Goal: Information Seeking & Learning: Learn about a topic

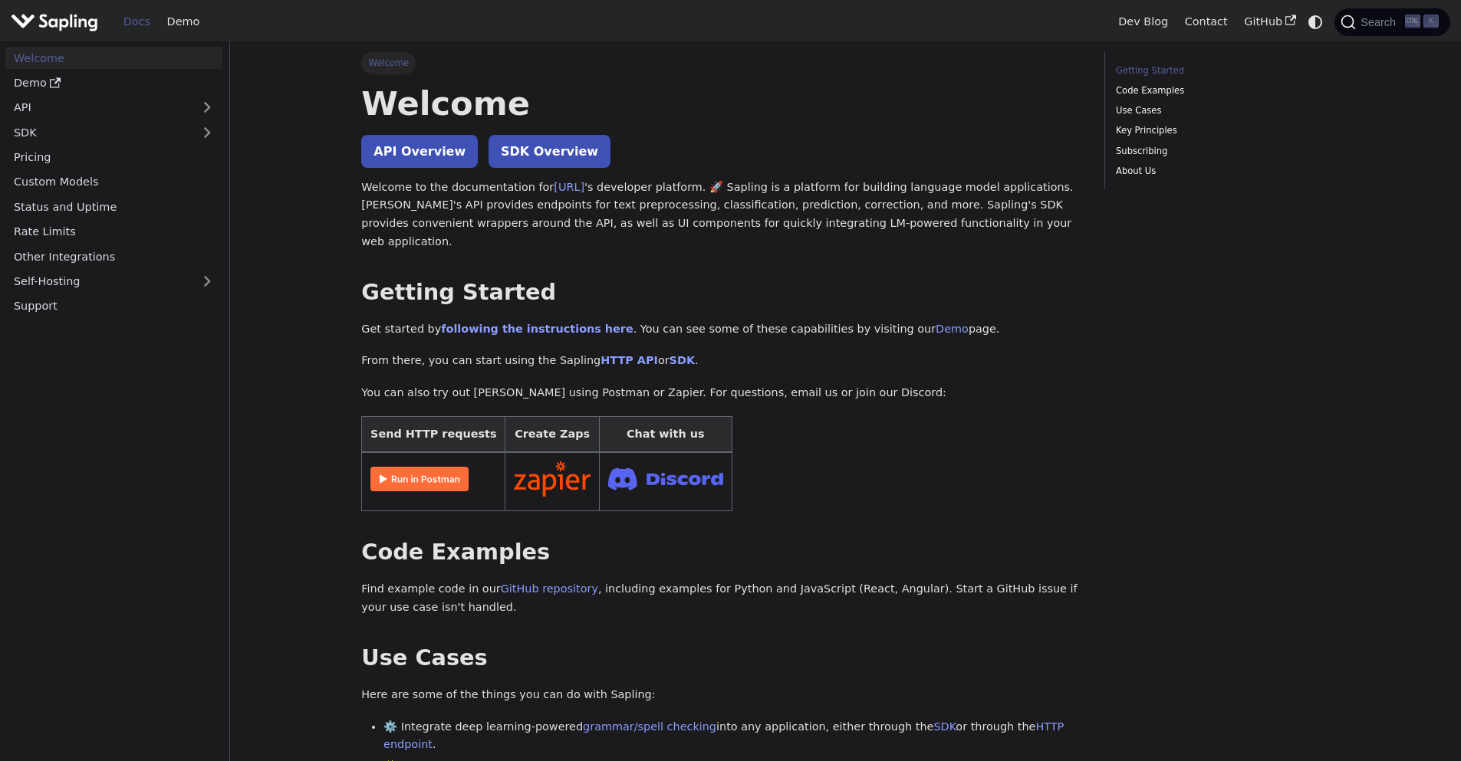
click at [1080, 321] on p "Get started by following the instructions here . You can see some of these capa…" at bounding box center [721, 330] width 721 height 18
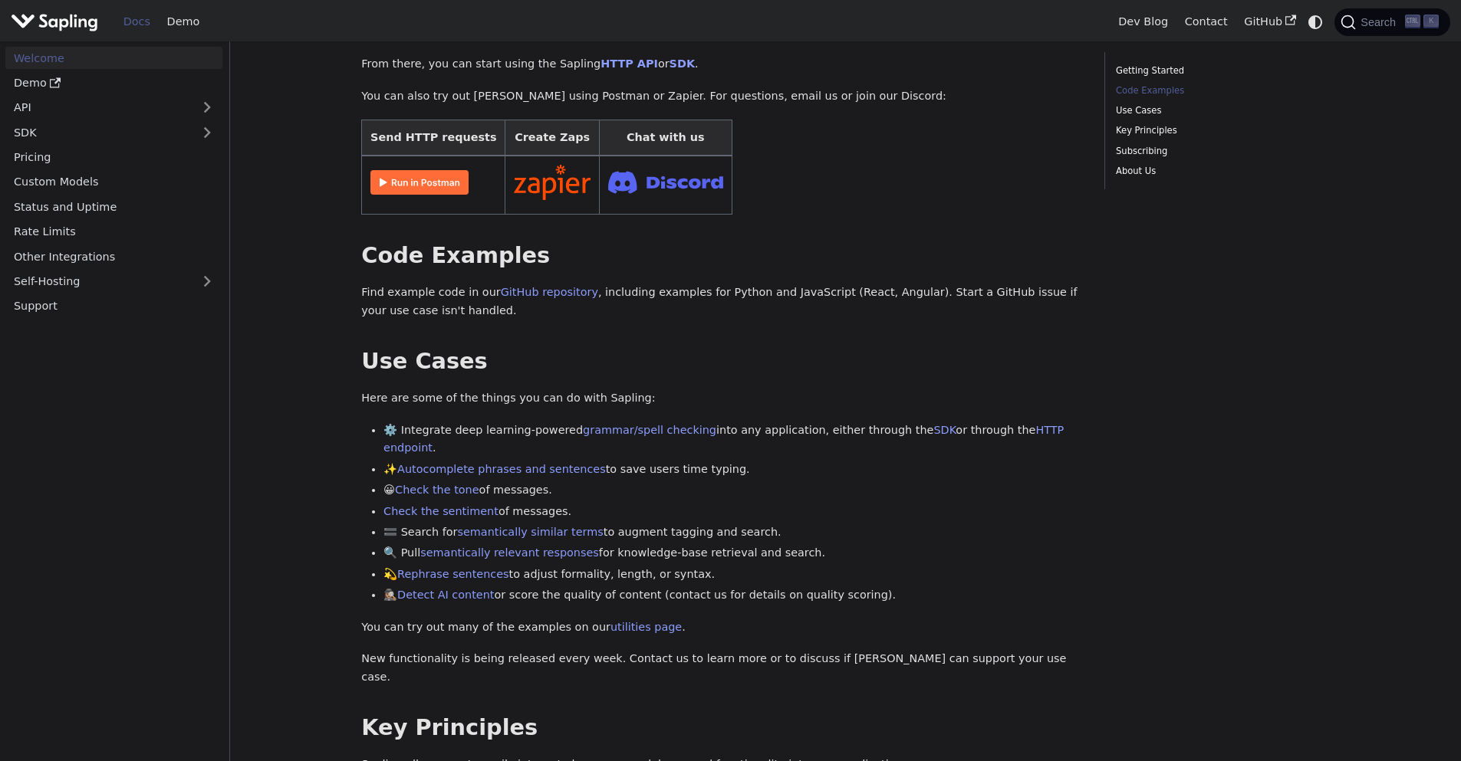
scroll to position [460, 0]
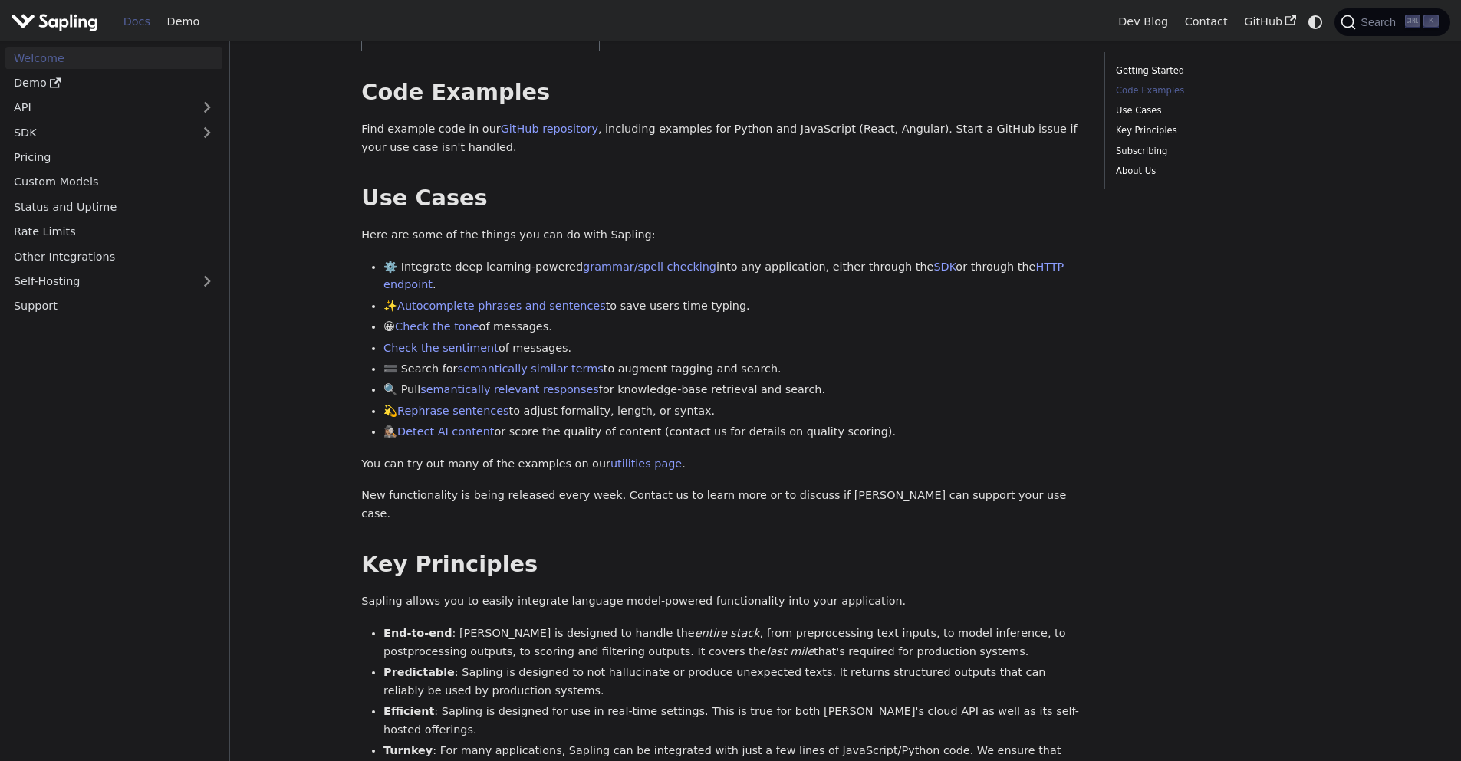
click at [804, 487] on p "New functionality is being released every week. Contact us to learn more or to …" at bounding box center [721, 505] width 721 height 37
click at [801, 487] on p "New functionality is being released every week. Contact us to learn more or to …" at bounding box center [721, 505] width 721 height 37
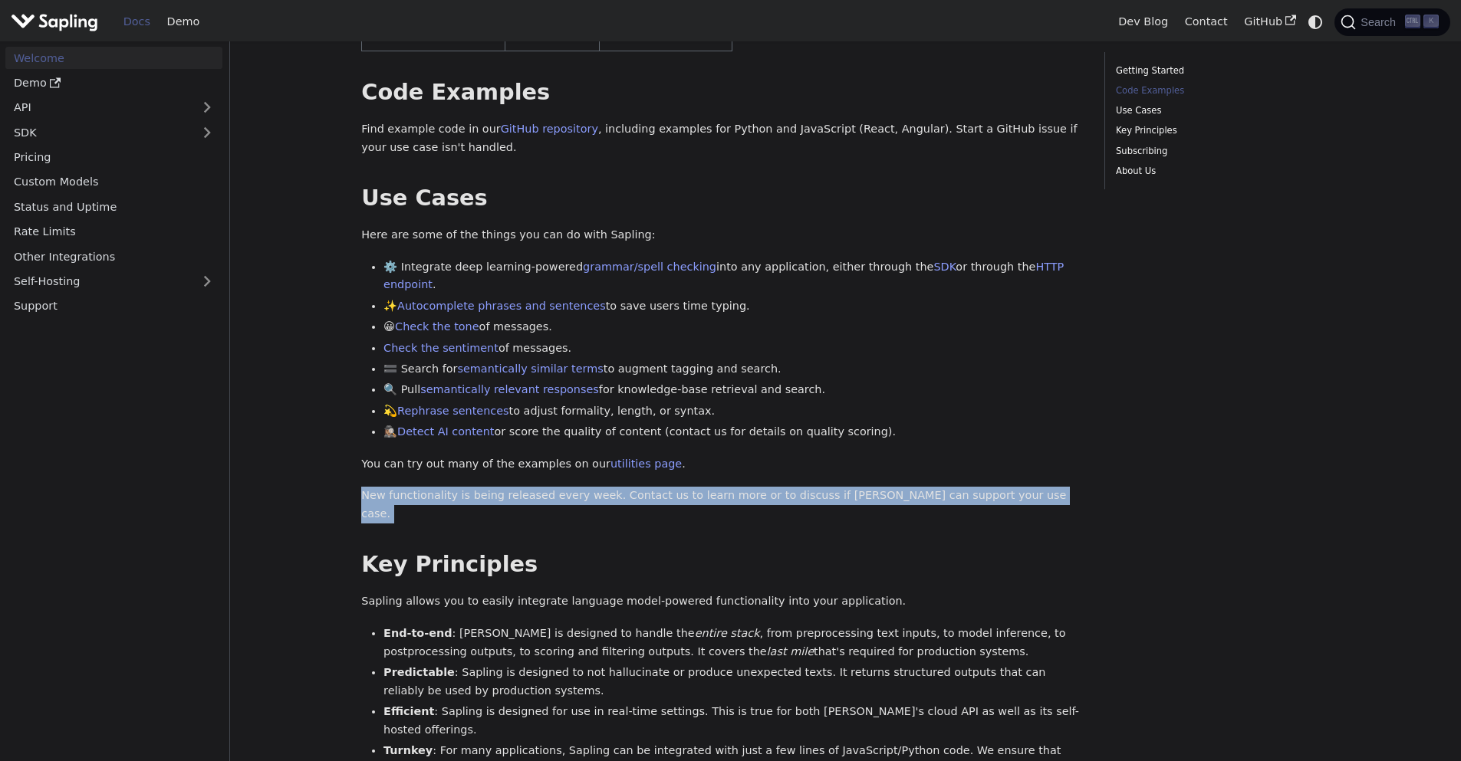
click at [801, 487] on p "New functionality is being released every week. Contact us to learn more or to …" at bounding box center [721, 505] width 721 height 37
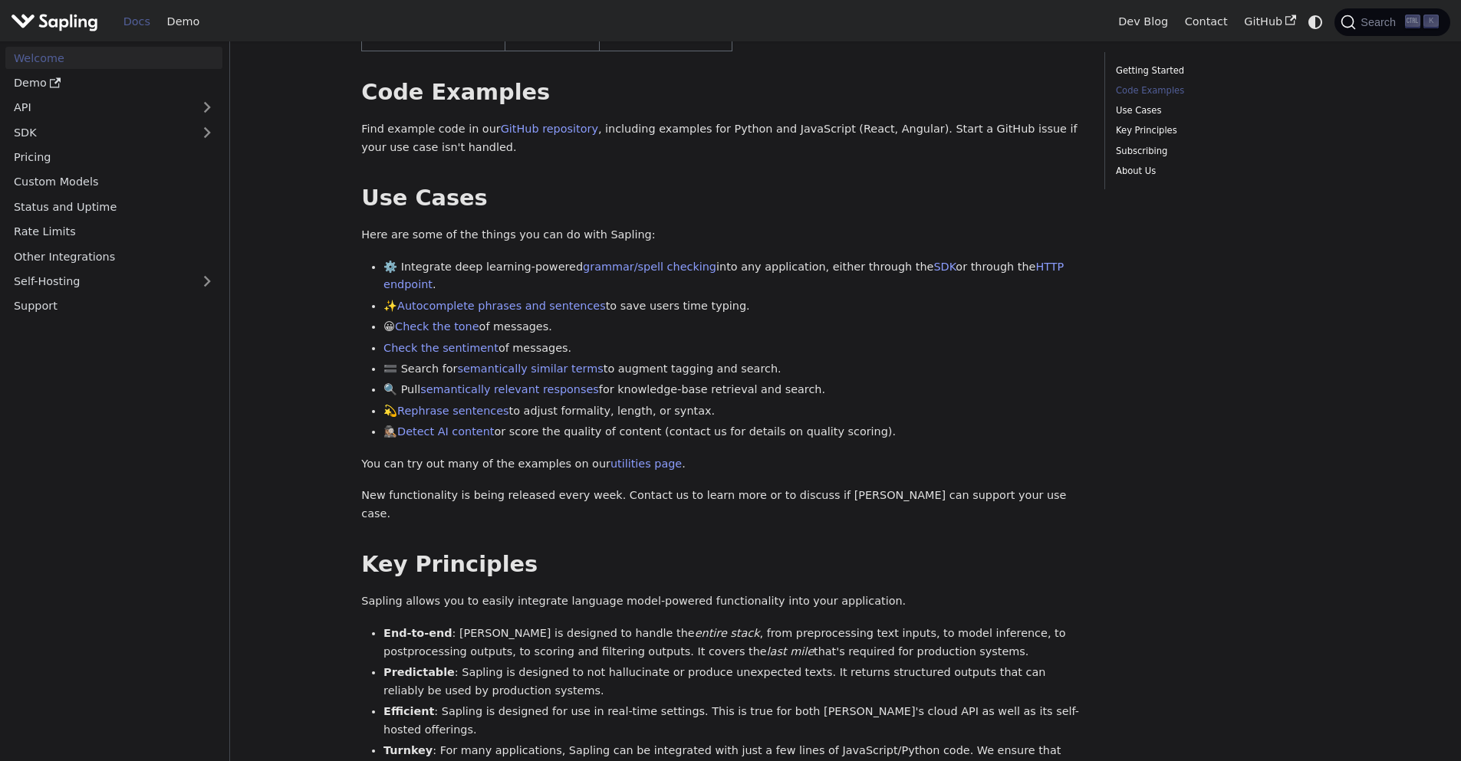
click at [797, 487] on p "New functionality is being released every week. Contact us to learn more or to …" at bounding box center [721, 505] width 721 height 37
click at [806, 487] on p "New functionality is being released every week. Contact us to learn more or to …" at bounding box center [721, 505] width 721 height 37
click at [796, 487] on p "New functionality is being released every week. Contact us to learn more or to …" at bounding box center [721, 505] width 721 height 37
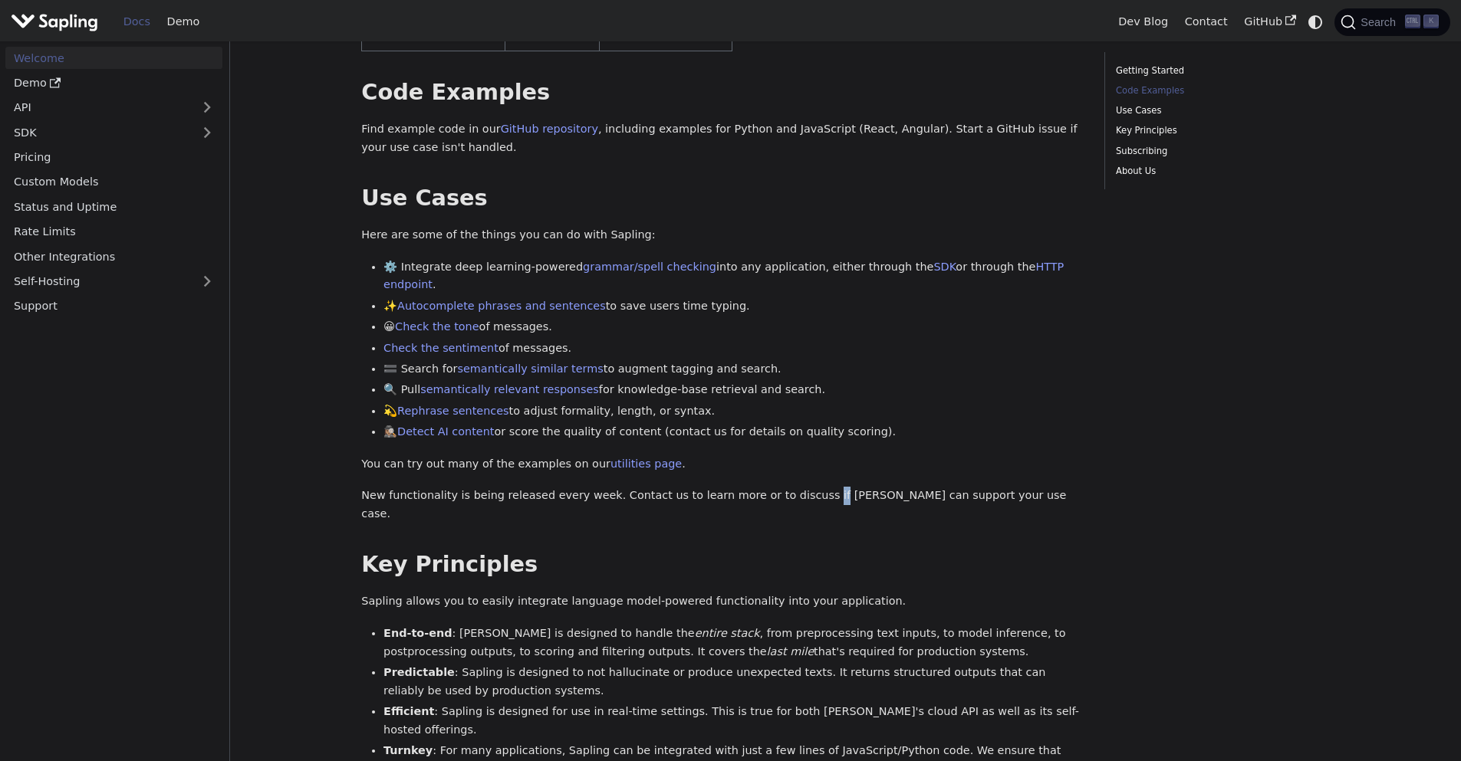
click at [796, 487] on p "New functionality is being released every week. Contact us to learn more or to …" at bounding box center [721, 505] width 721 height 37
click at [768, 485] on div "Welcome API Overview SDK Overview Welcome to the documentation for [URL] 's dev…" at bounding box center [721, 386] width 721 height 1526
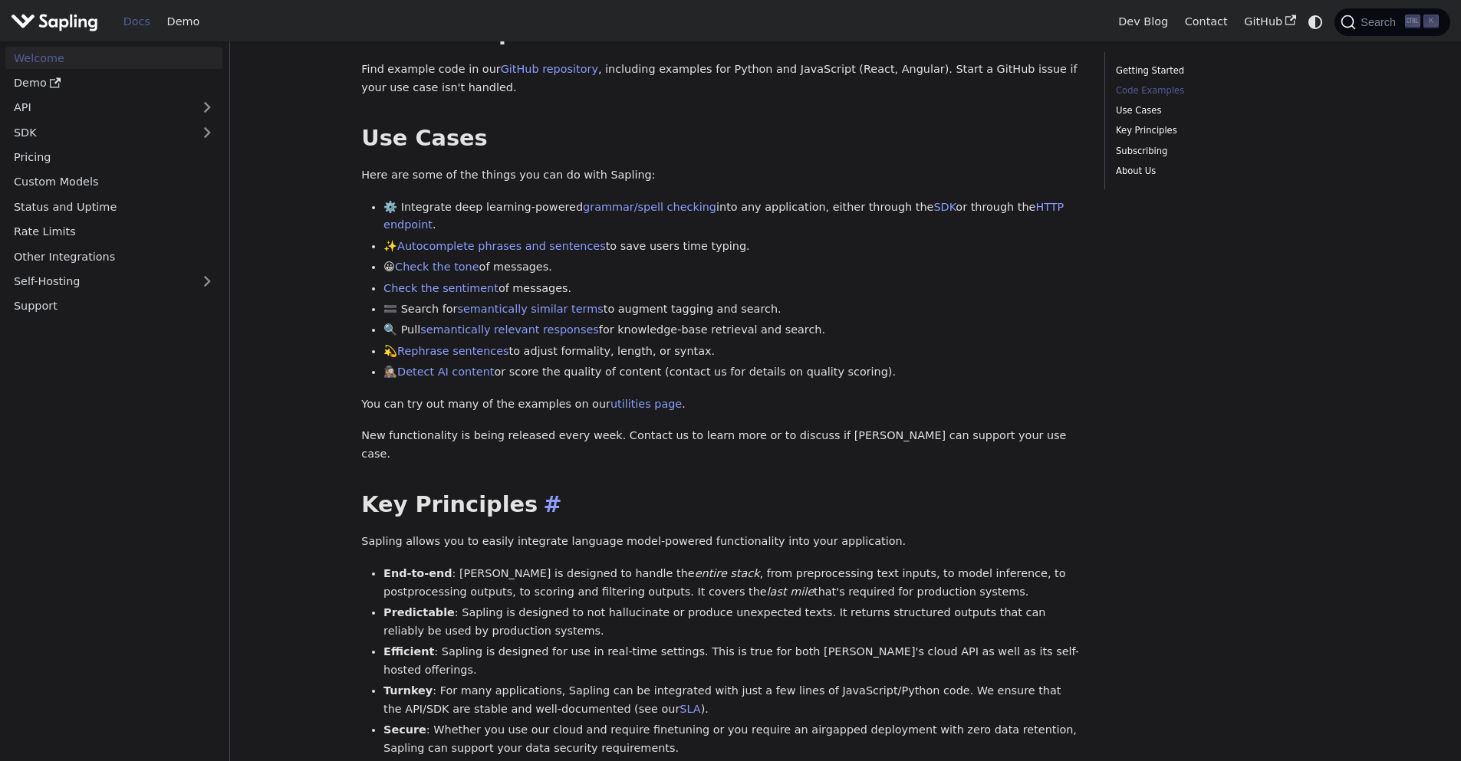
scroll to position [552, 0]
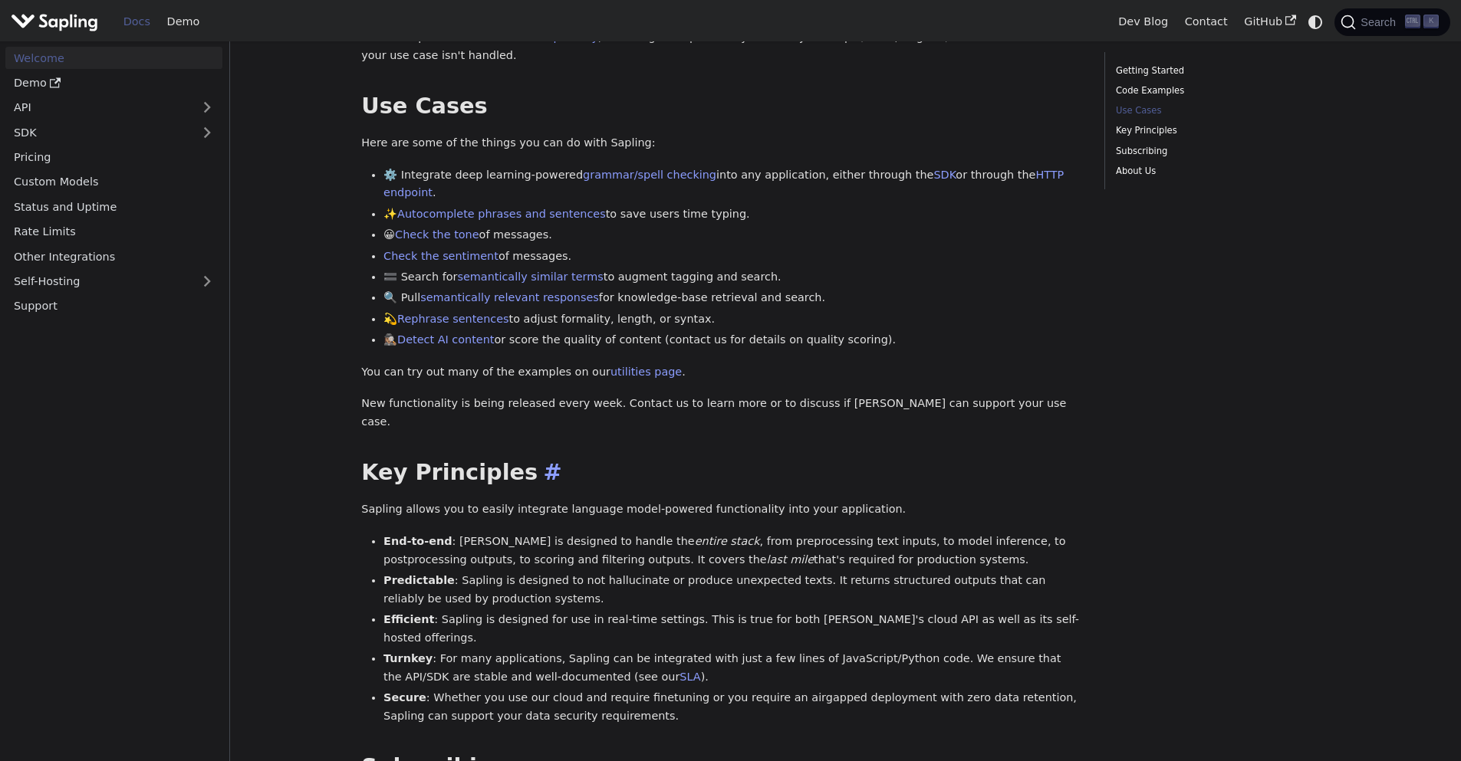
click at [714, 533] on li "End-to-end : [PERSON_NAME] is designed to handle the entire stack , from prepro…" at bounding box center [732, 551] width 699 height 37
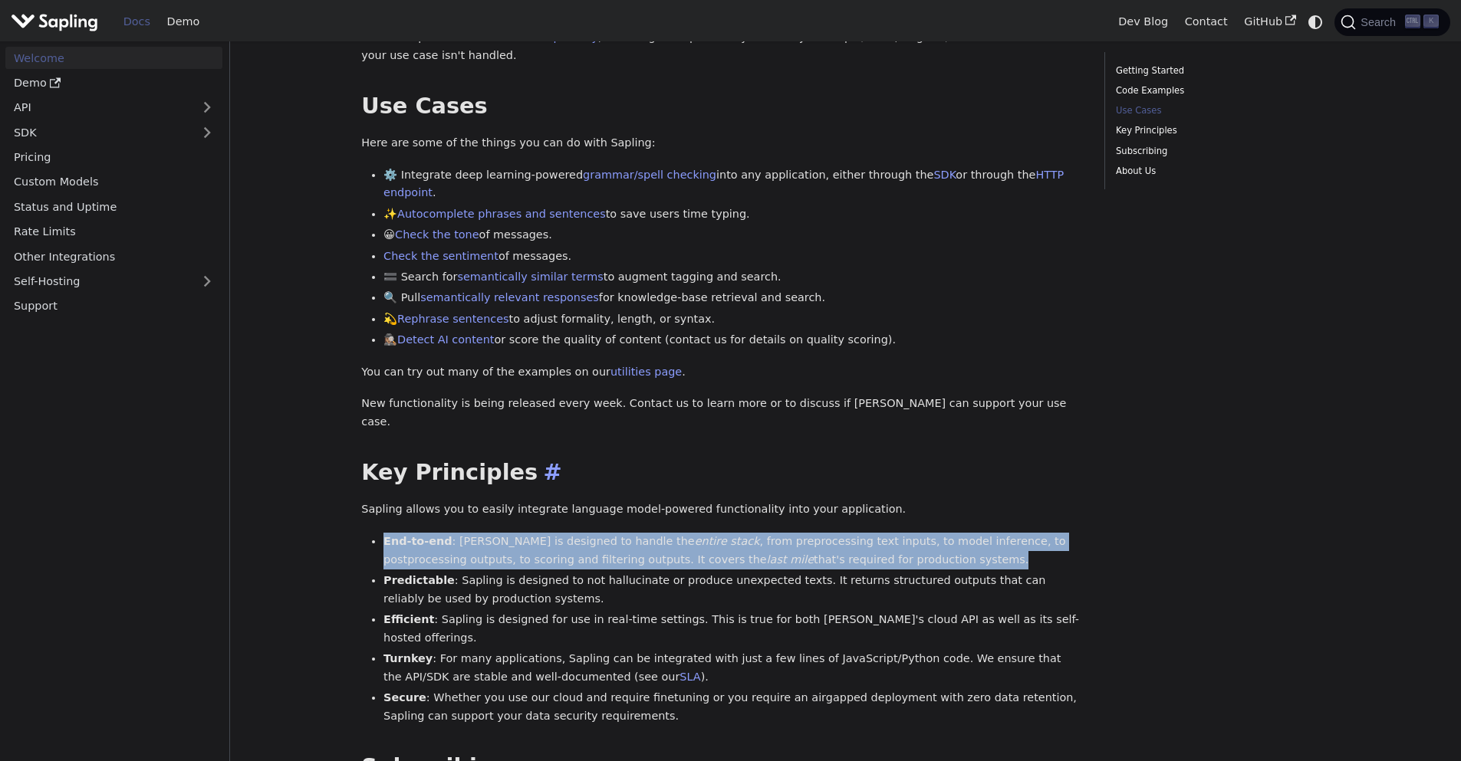
click at [714, 533] on li "End-to-end : [PERSON_NAME] is designed to handle the entire stack , from prepro…" at bounding box center [732, 551] width 699 height 37
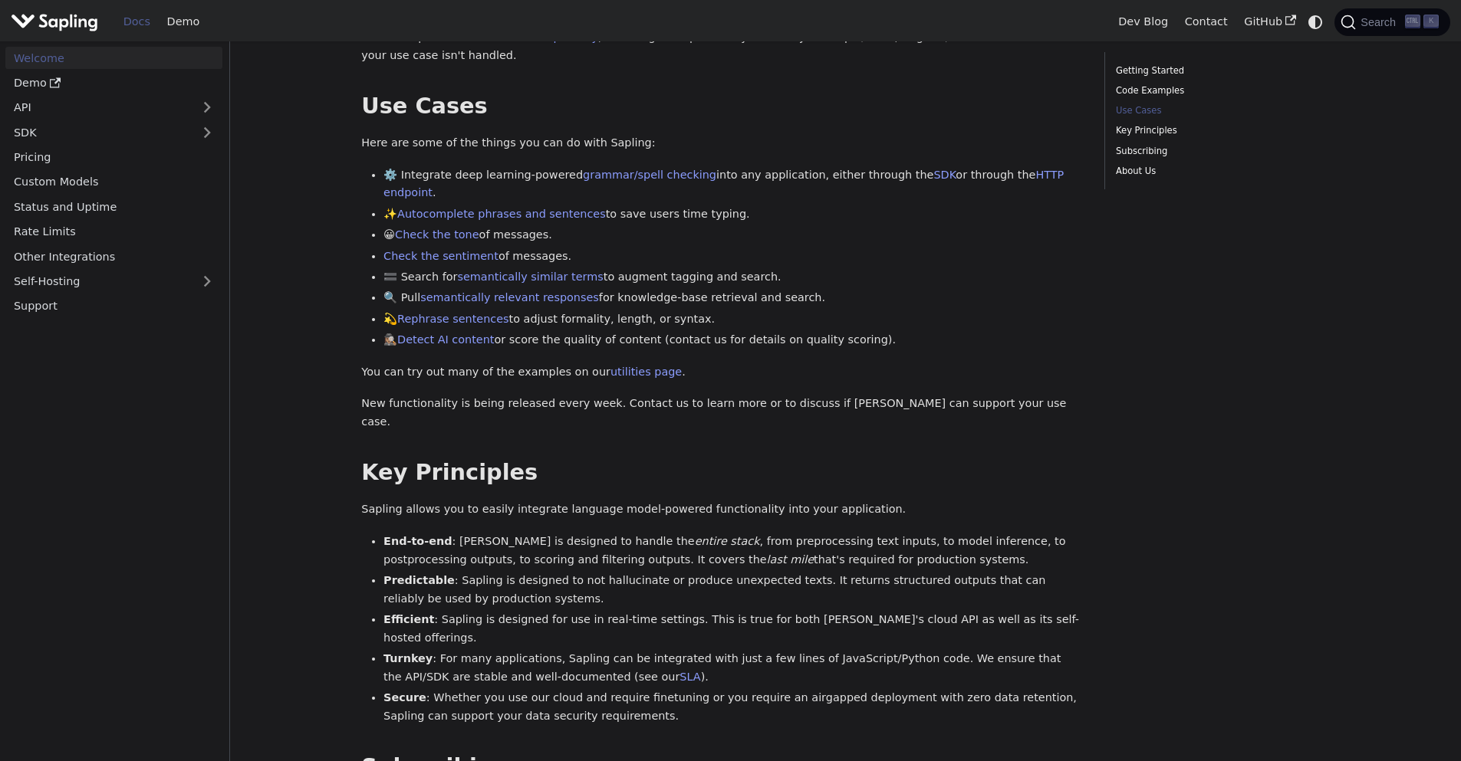
click at [687, 572] on li "Predictable : Sapling is designed to not hallucinate or produce unexpected text…" at bounding box center [732, 590] width 699 height 37
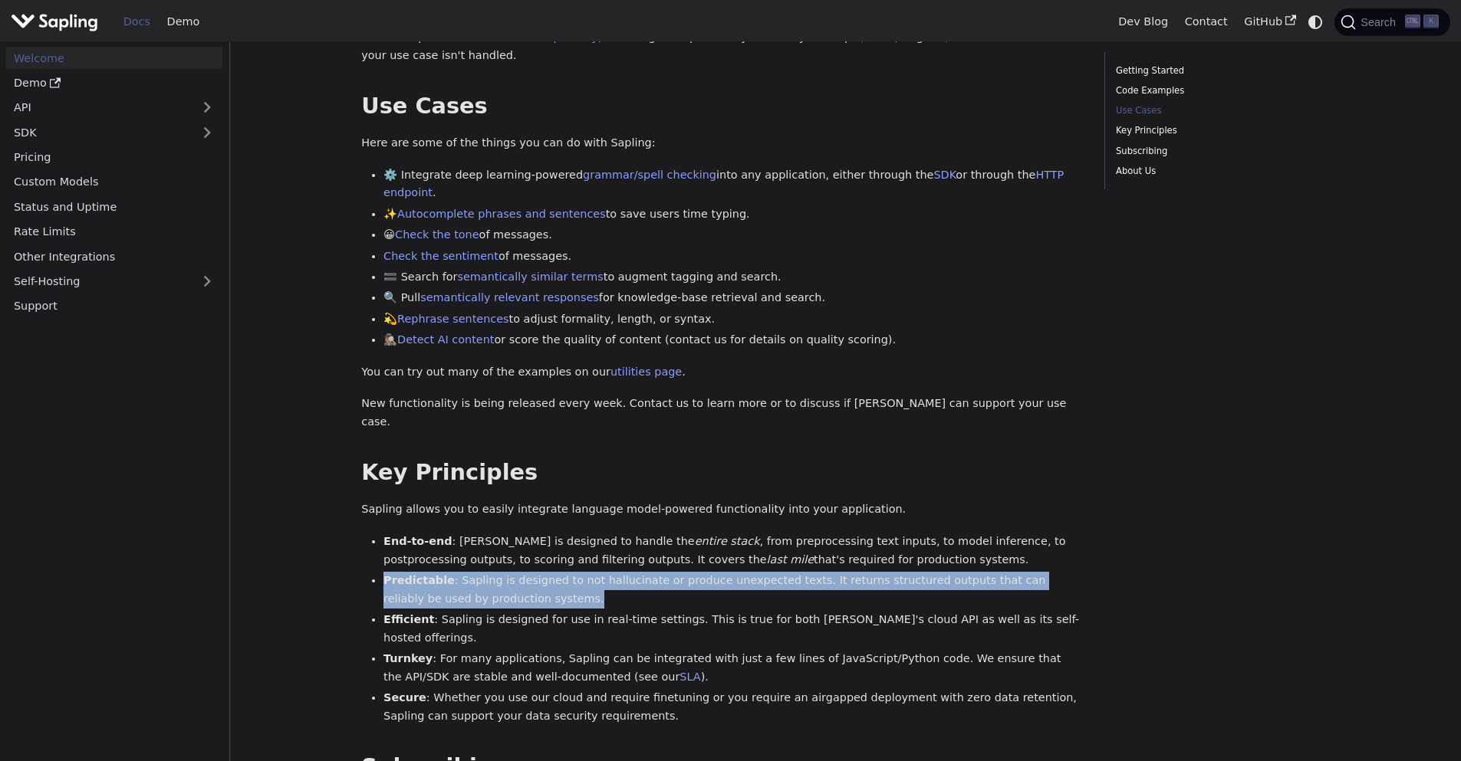
click at [687, 572] on li "Predictable : Sapling is designed to not hallucinate or produce unexpected text…" at bounding box center [732, 590] width 699 height 37
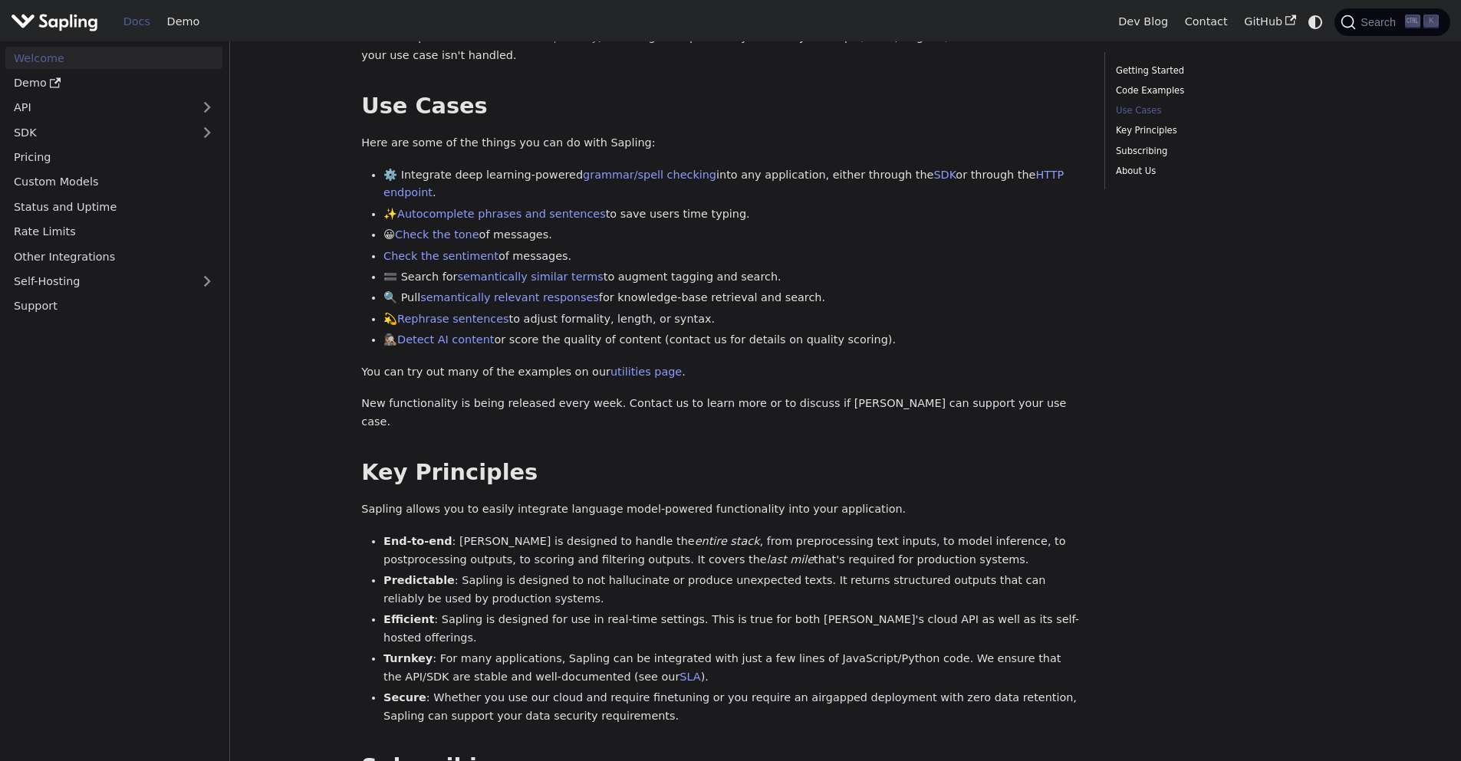
click at [637, 611] on li "Efficient : [PERSON_NAME] is designed for use in real-time settings. This is tr…" at bounding box center [732, 629] width 699 height 37
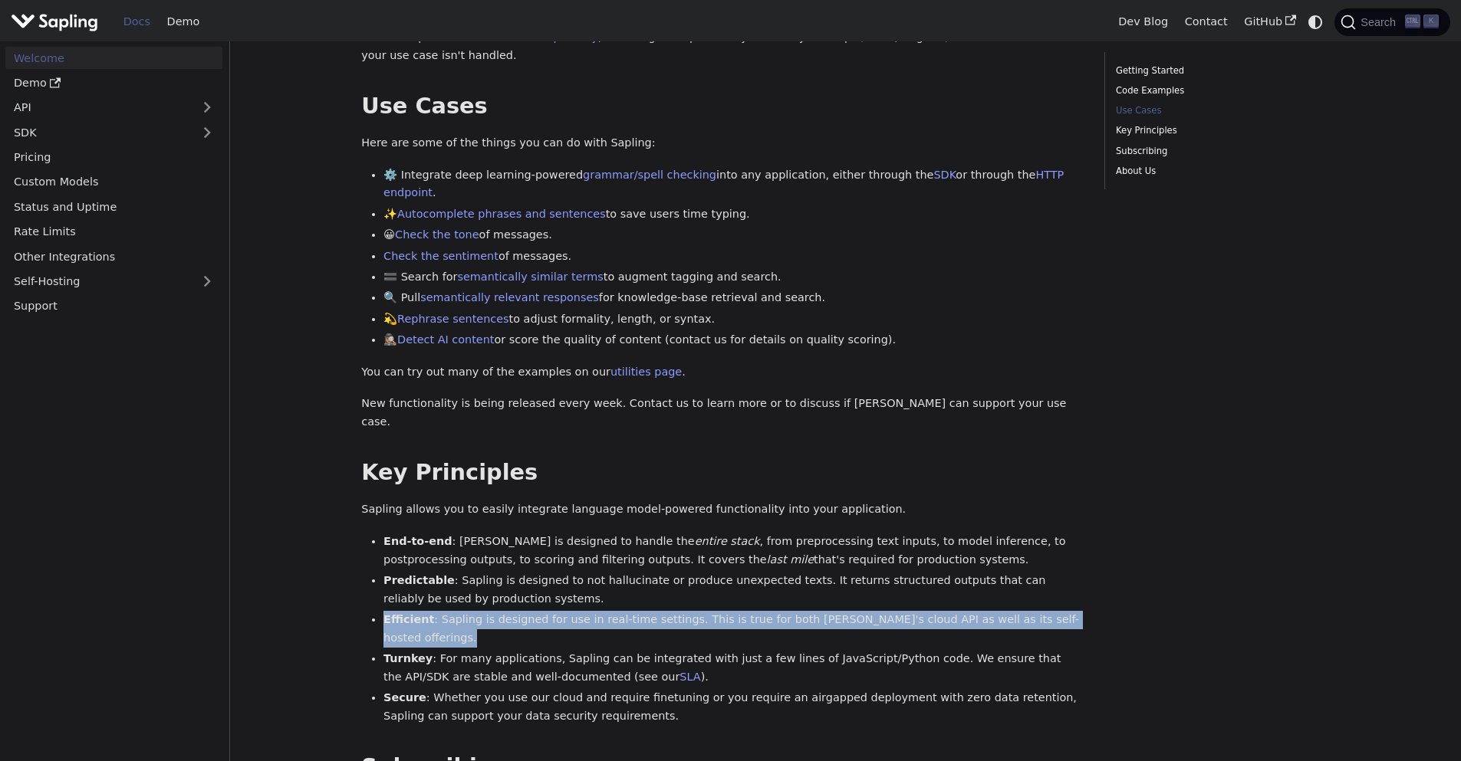
click at [637, 611] on li "Efficient : [PERSON_NAME] is designed for use in real-time settings. This is tr…" at bounding box center [732, 629] width 699 height 37
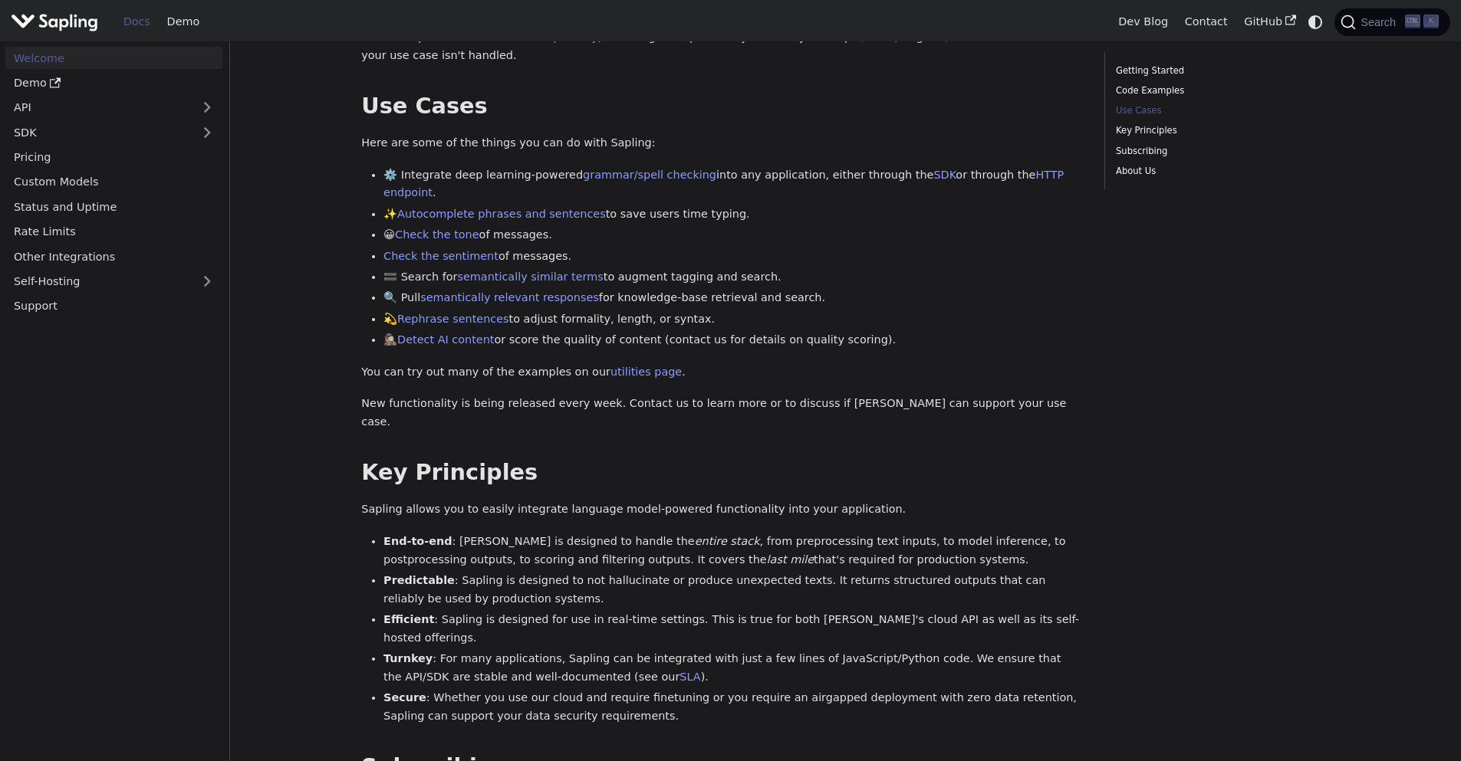
click at [633, 650] on li "Turnkey : For many applications, Sapling can be integrated with just a few line…" at bounding box center [732, 668] width 699 height 37
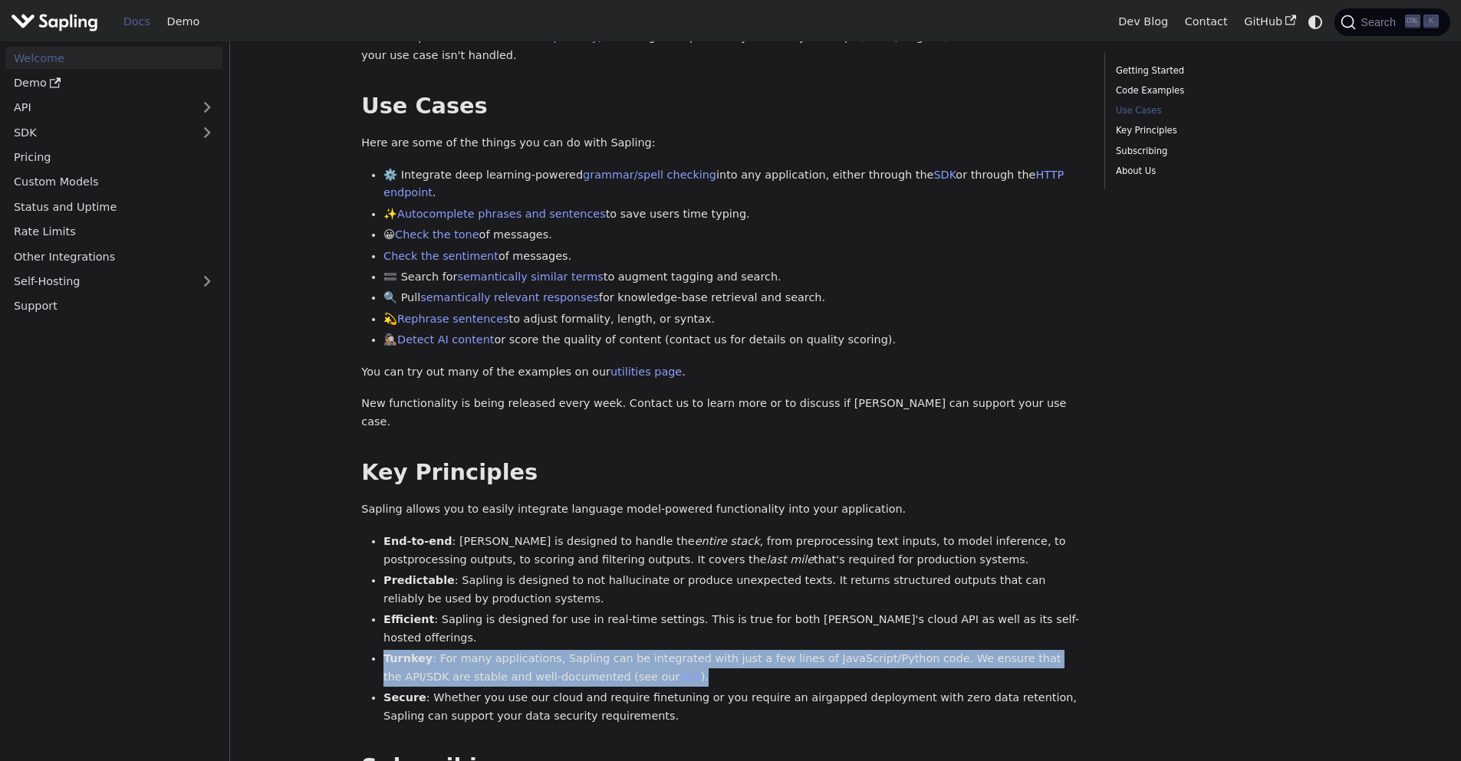
click at [633, 650] on li "Turnkey : For many applications, Sapling can be integrated with just a few line…" at bounding box center [732, 668] width 699 height 37
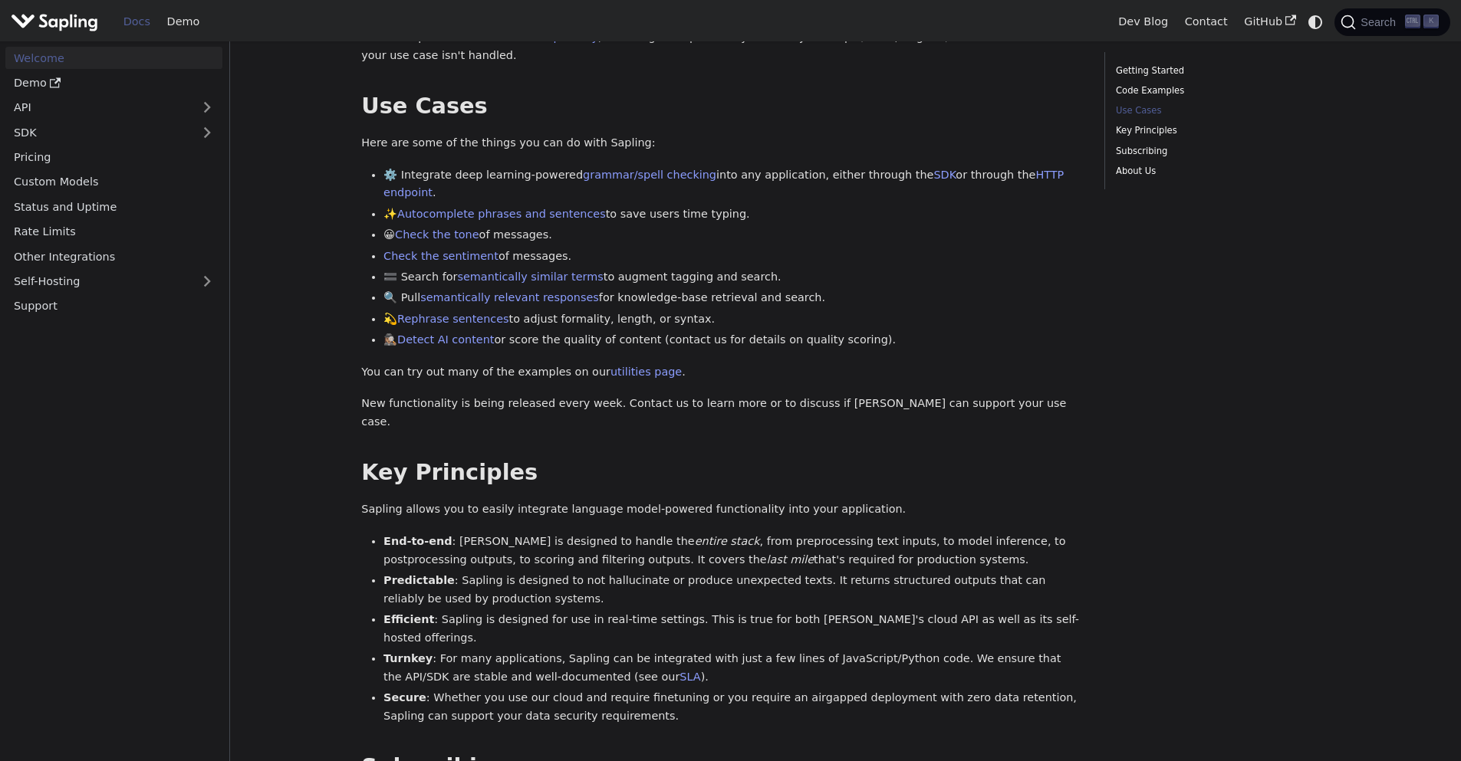
click at [622, 689] on li "Secure : Whether you use our cloud and require finetuning or you require an air…" at bounding box center [732, 707] width 699 height 37
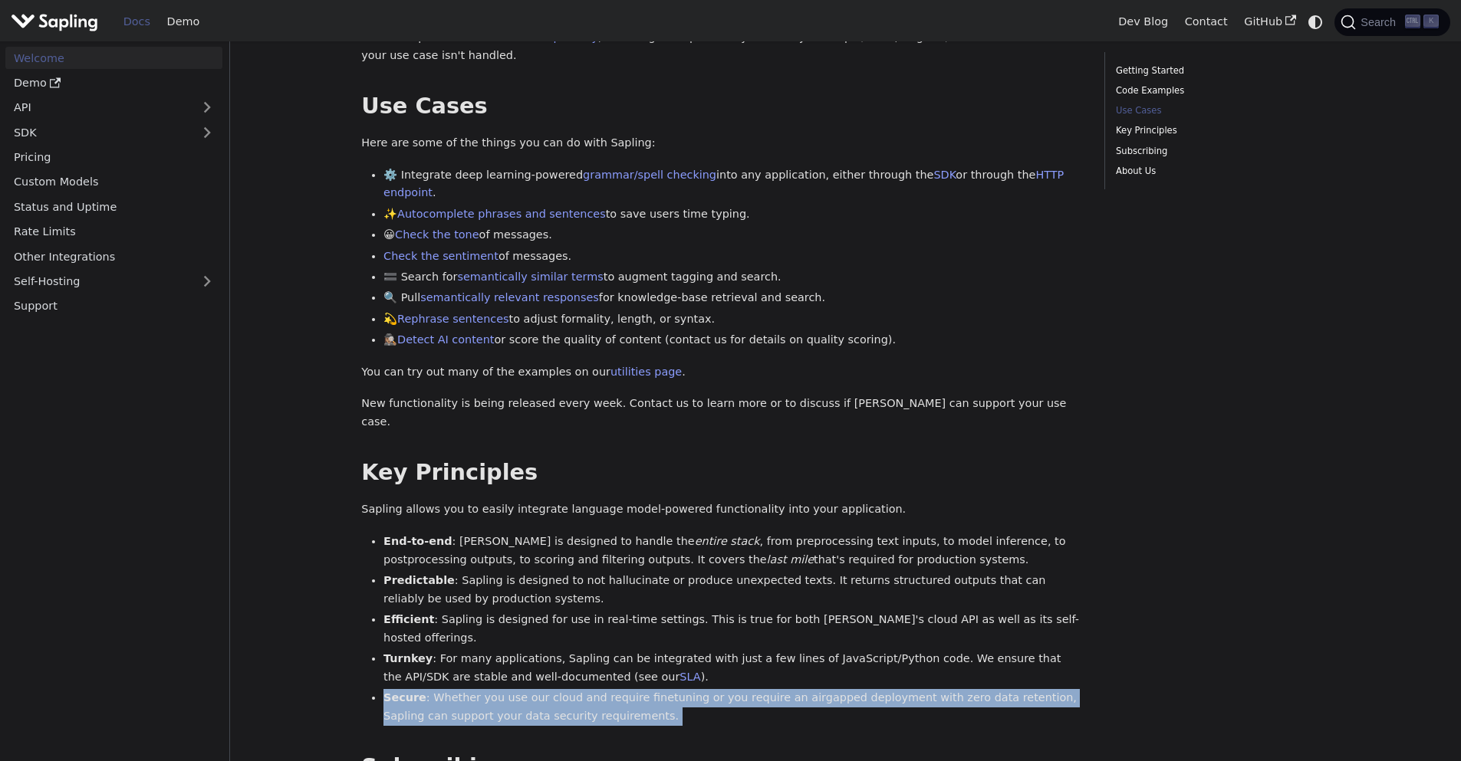
click at [622, 689] on li "Secure : Whether you use our cloud and require finetuning or you require an air…" at bounding box center [732, 707] width 699 height 37
click at [607, 675] on div "Welcome API Overview SDK Overview Welcome to the documentation for [URL] 's dev…" at bounding box center [721, 294] width 721 height 1526
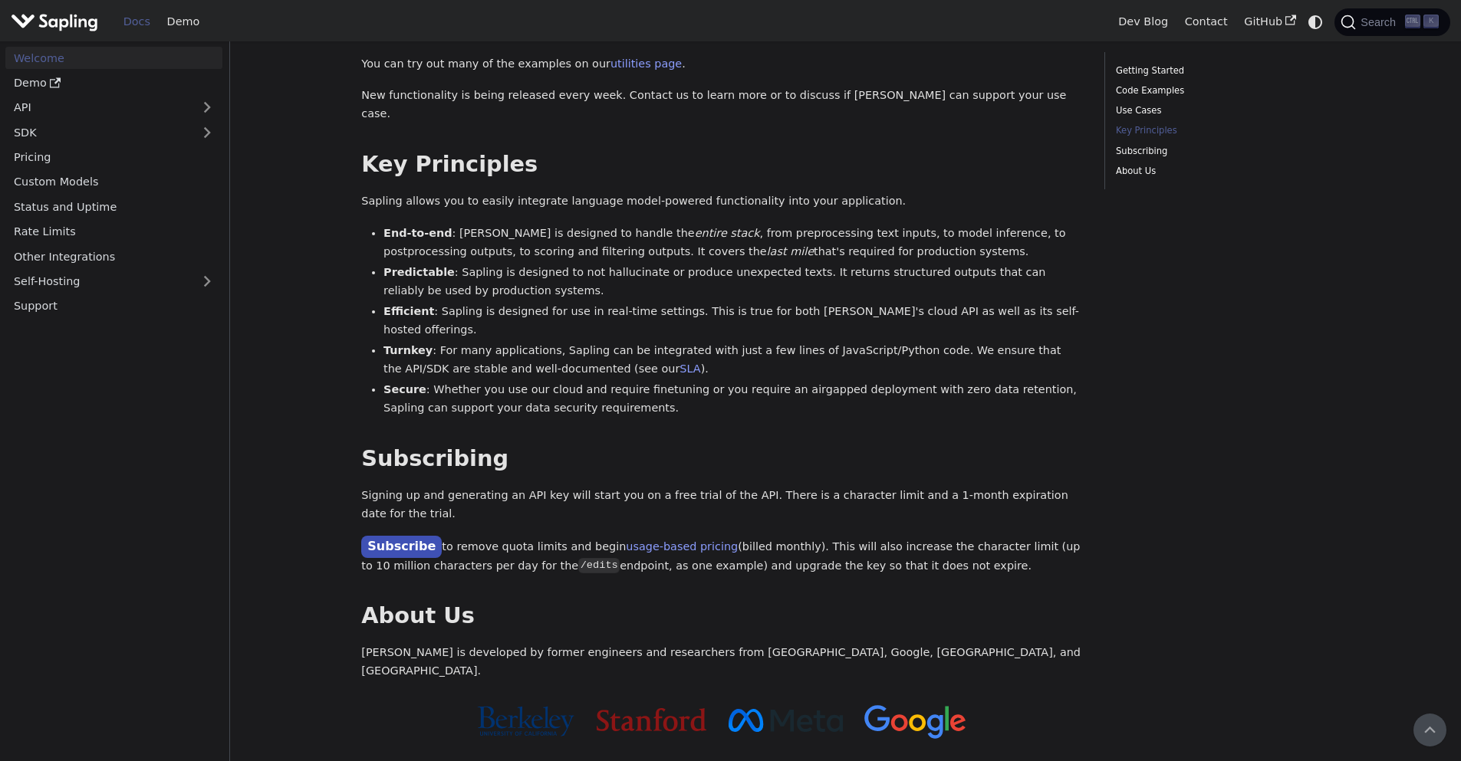
scroll to position [828, 0]
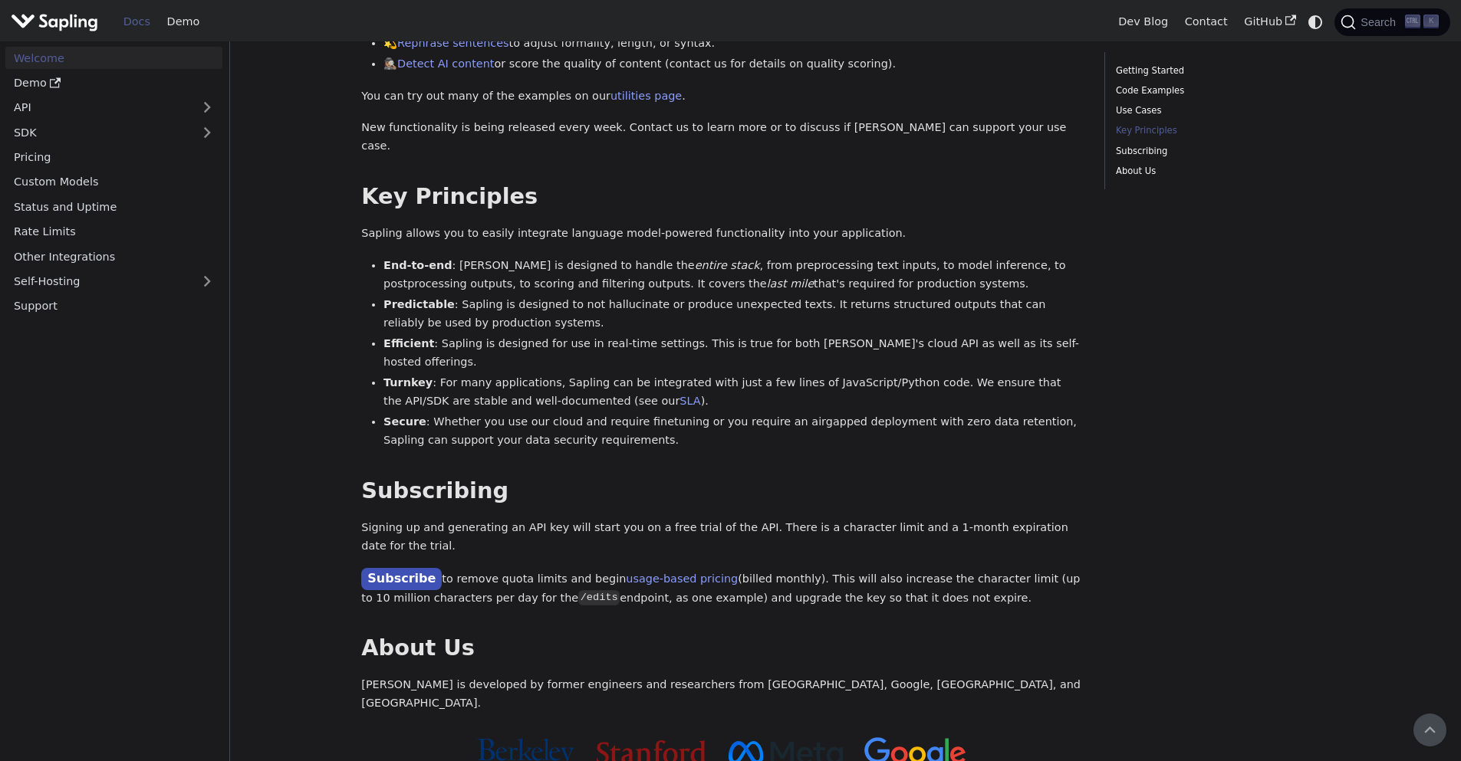
click at [827, 569] on p "Subscribe to remove quota limits and begin usage-based pricing (billed monthly)…" at bounding box center [721, 588] width 721 height 38
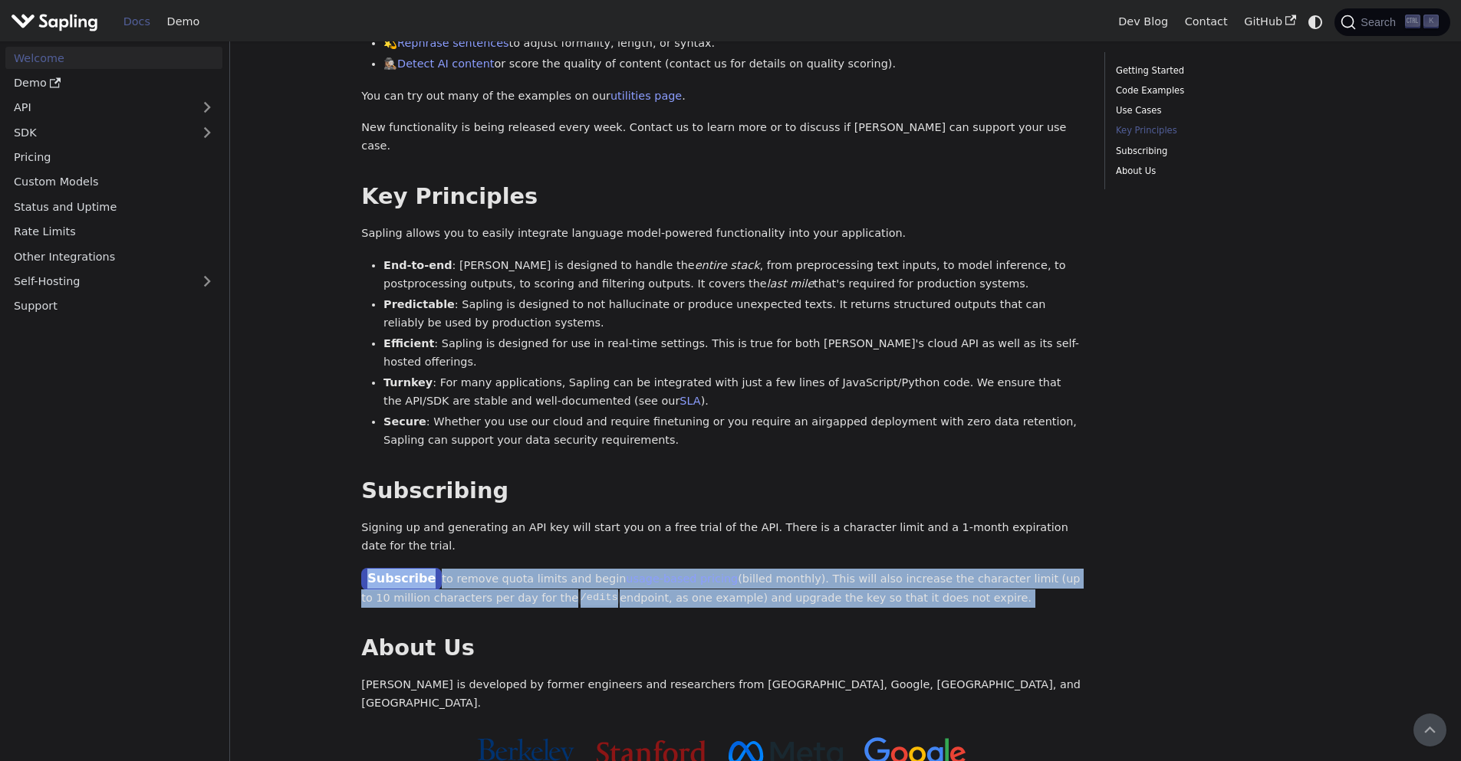
click at [827, 569] on p "Subscribe to remove quota limits and begin usage-based pricing (billed monthly)…" at bounding box center [721, 588] width 721 height 38
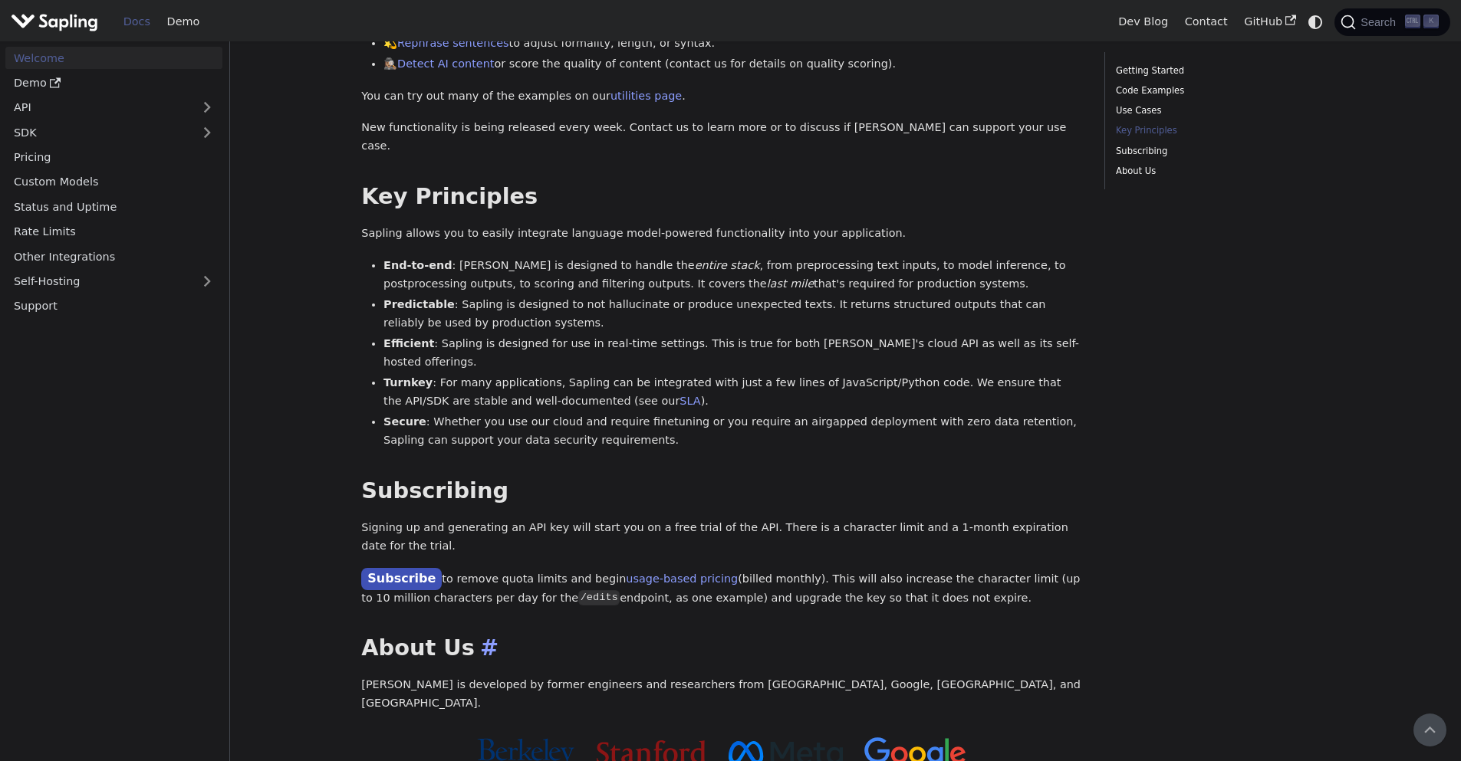
click at [855, 635] on h2 "About Us ​" at bounding box center [721, 649] width 721 height 28
click at [774, 478] on h2 "Subscribing ​" at bounding box center [721, 492] width 721 height 28
click at [487, 529] on div "Welcome API Overview SDK Overview Welcome to the documentation for [URL] 's dev…" at bounding box center [721, 18] width 721 height 1526
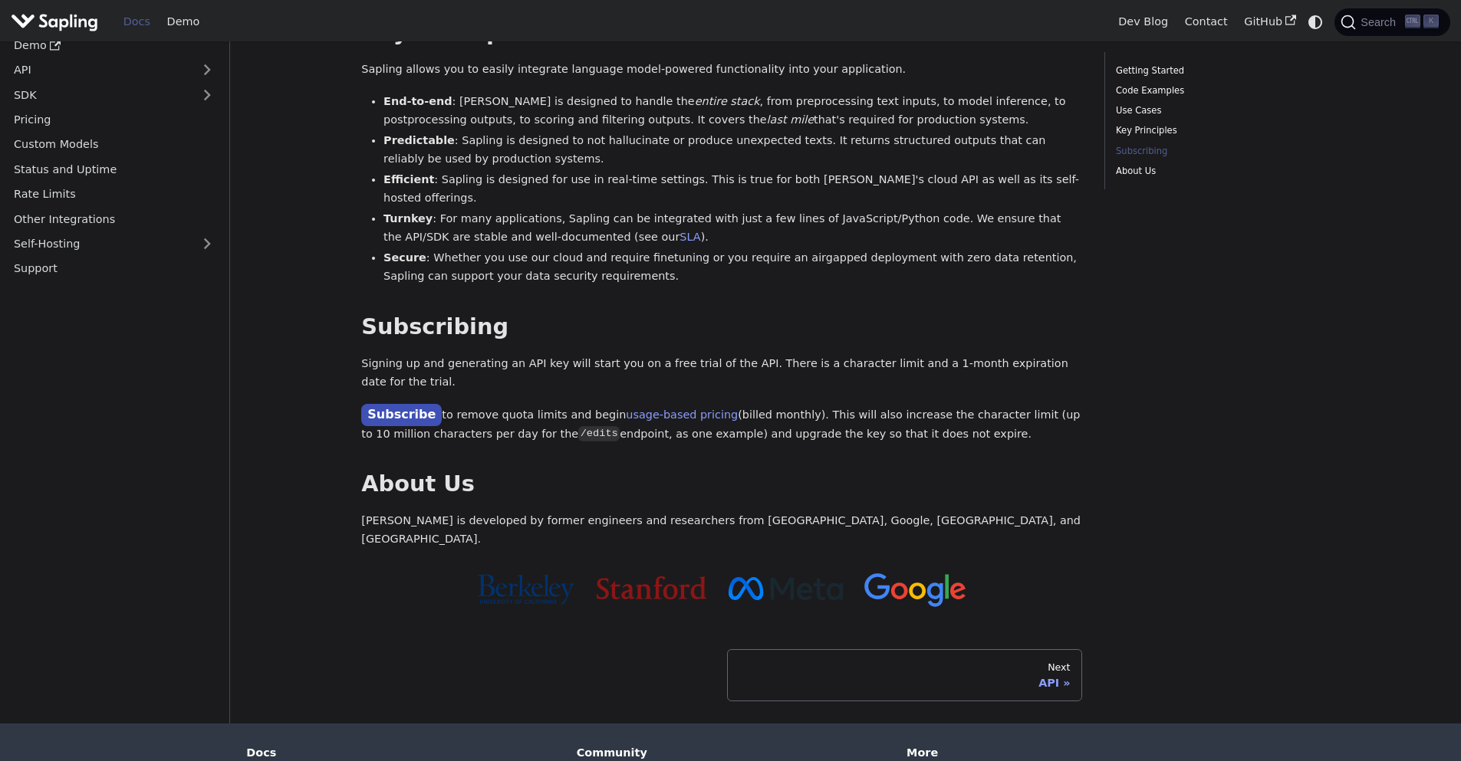
scroll to position [1011, 0]
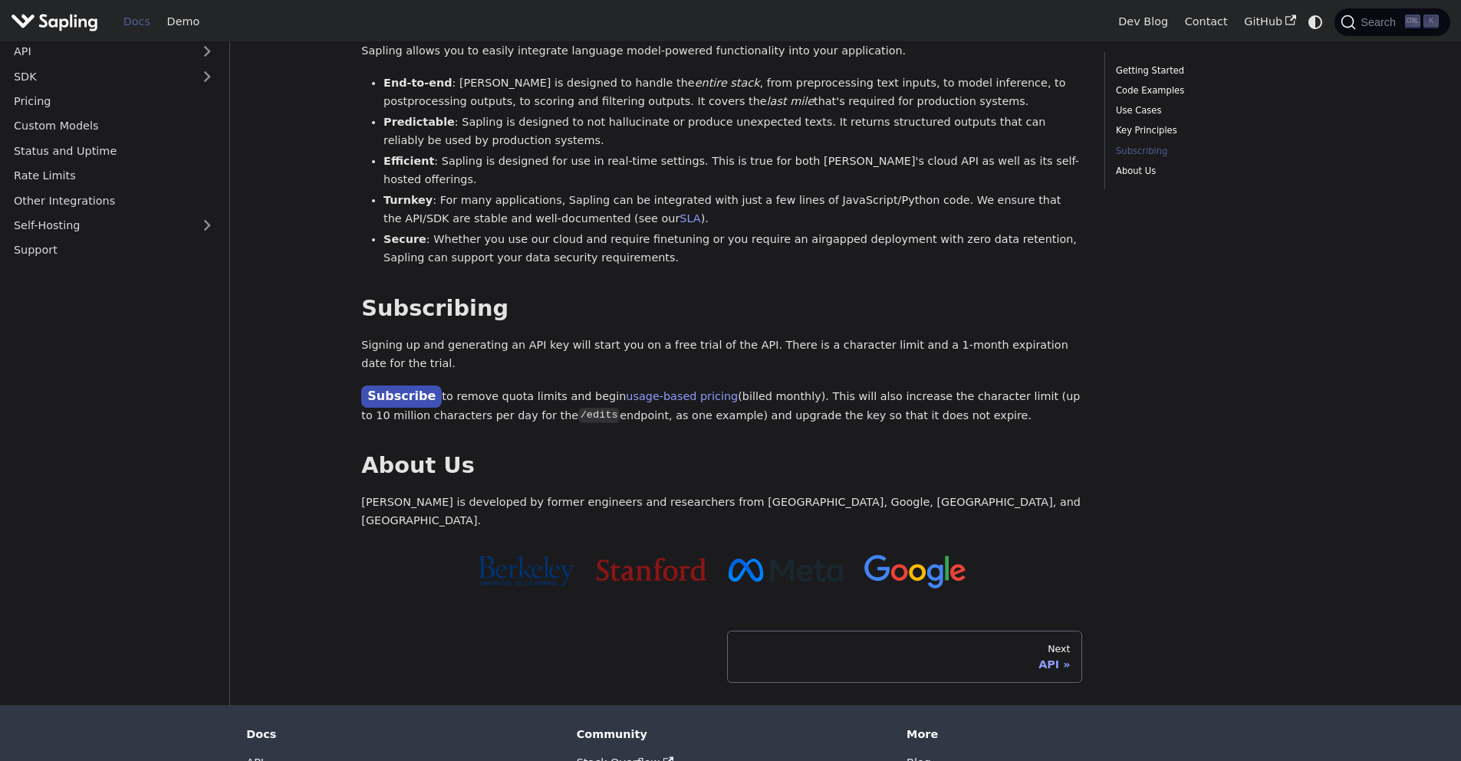
click at [710, 494] on p "[PERSON_NAME] is developed by former engineers and researchers from [GEOGRAPHIC…" at bounding box center [721, 512] width 721 height 37
click at [627, 452] on h2 "About Us ​" at bounding box center [721, 466] width 721 height 28
click at [899, 386] on p "Subscribe to remove quota limits and begin usage-based pricing (billed monthly)…" at bounding box center [721, 405] width 721 height 38
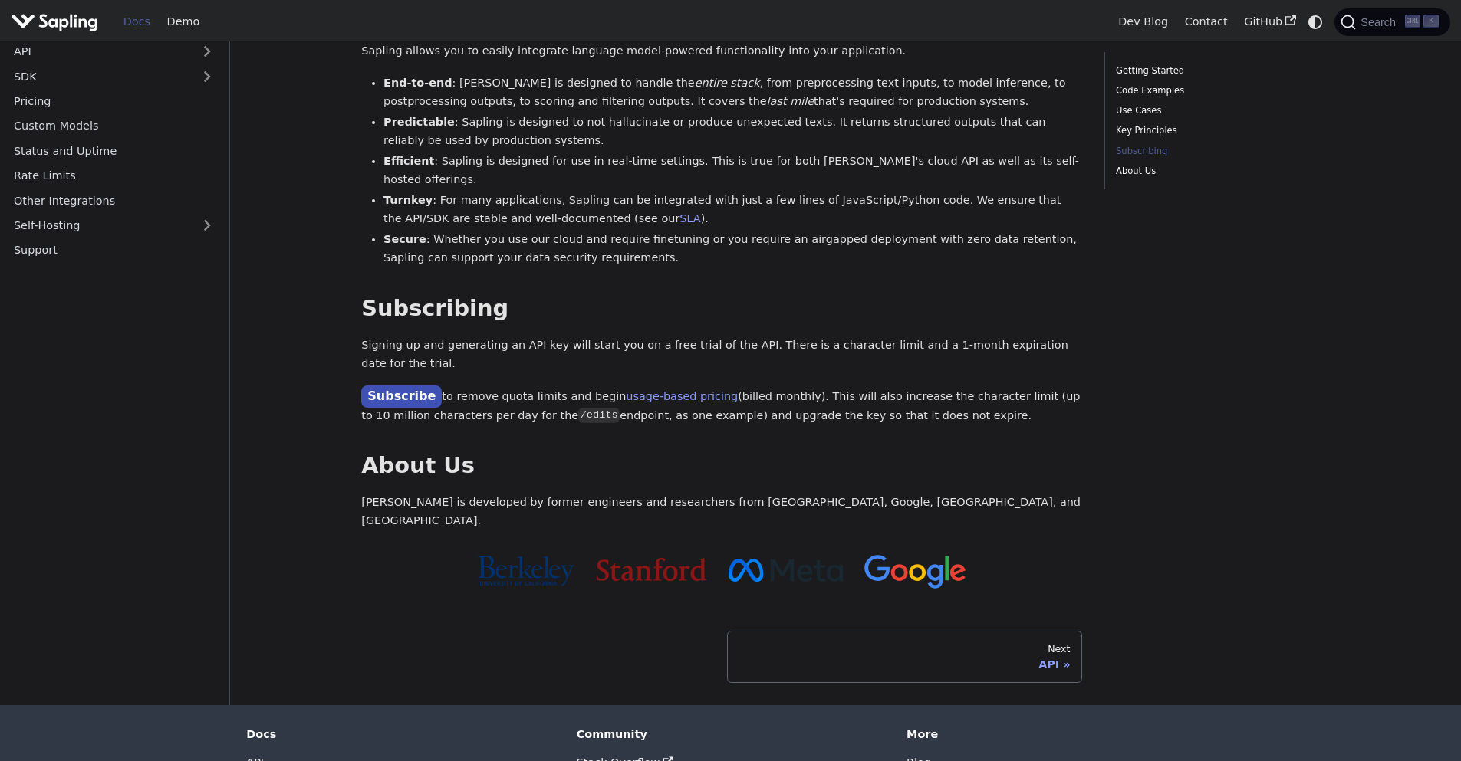
click at [613, 337] on p "Signing up and generating an API key will start you on a free trial of the API.…" at bounding box center [721, 355] width 721 height 37
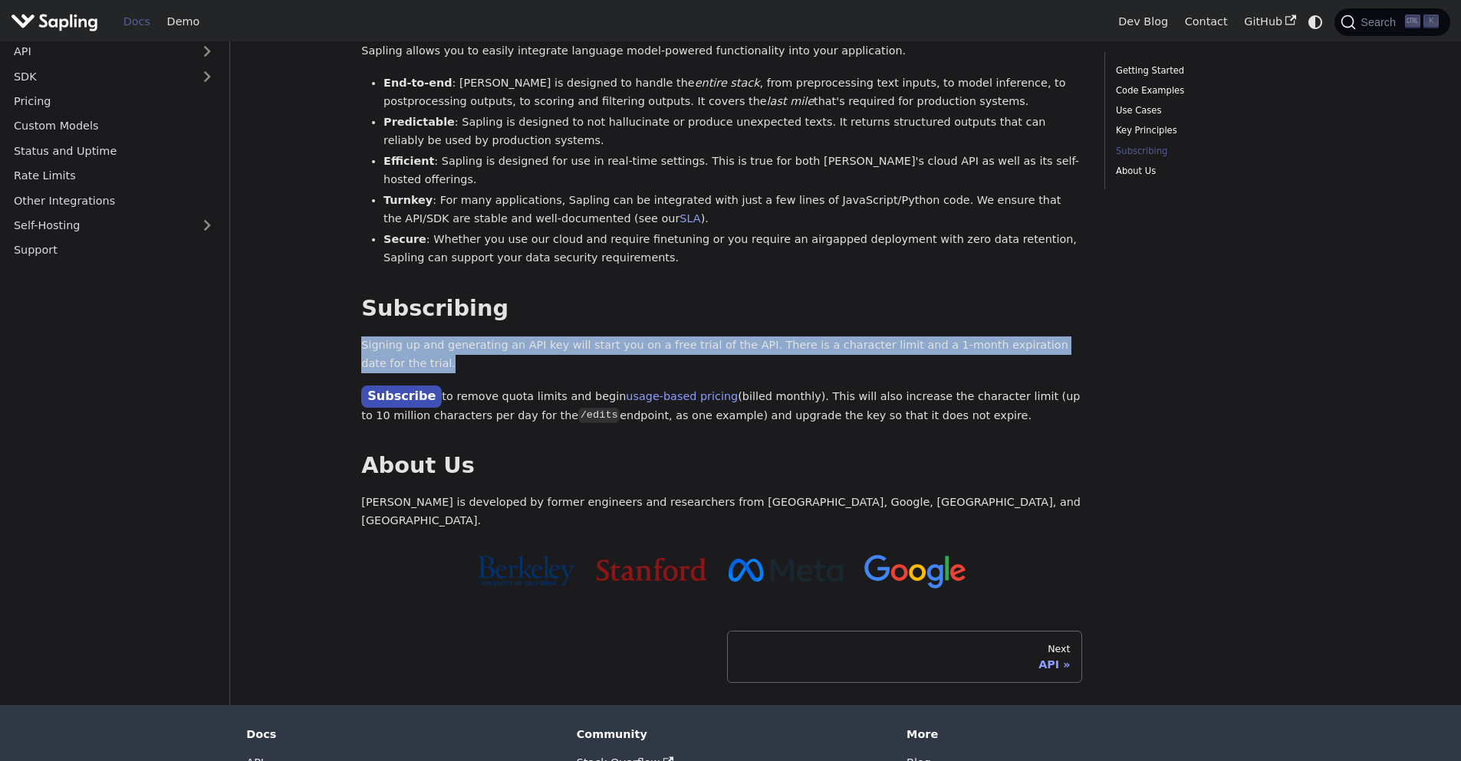
click at [613, 337] on p "Signing up and generating an API key will start you on a free trial of the API.…" at bounding box center [721, 355] width 721 height 37
click at [577, 337] on p "Signing up and generating an API key will start you on a free trial of the API.…" at bounding box center [721, 355] width 721 height 37
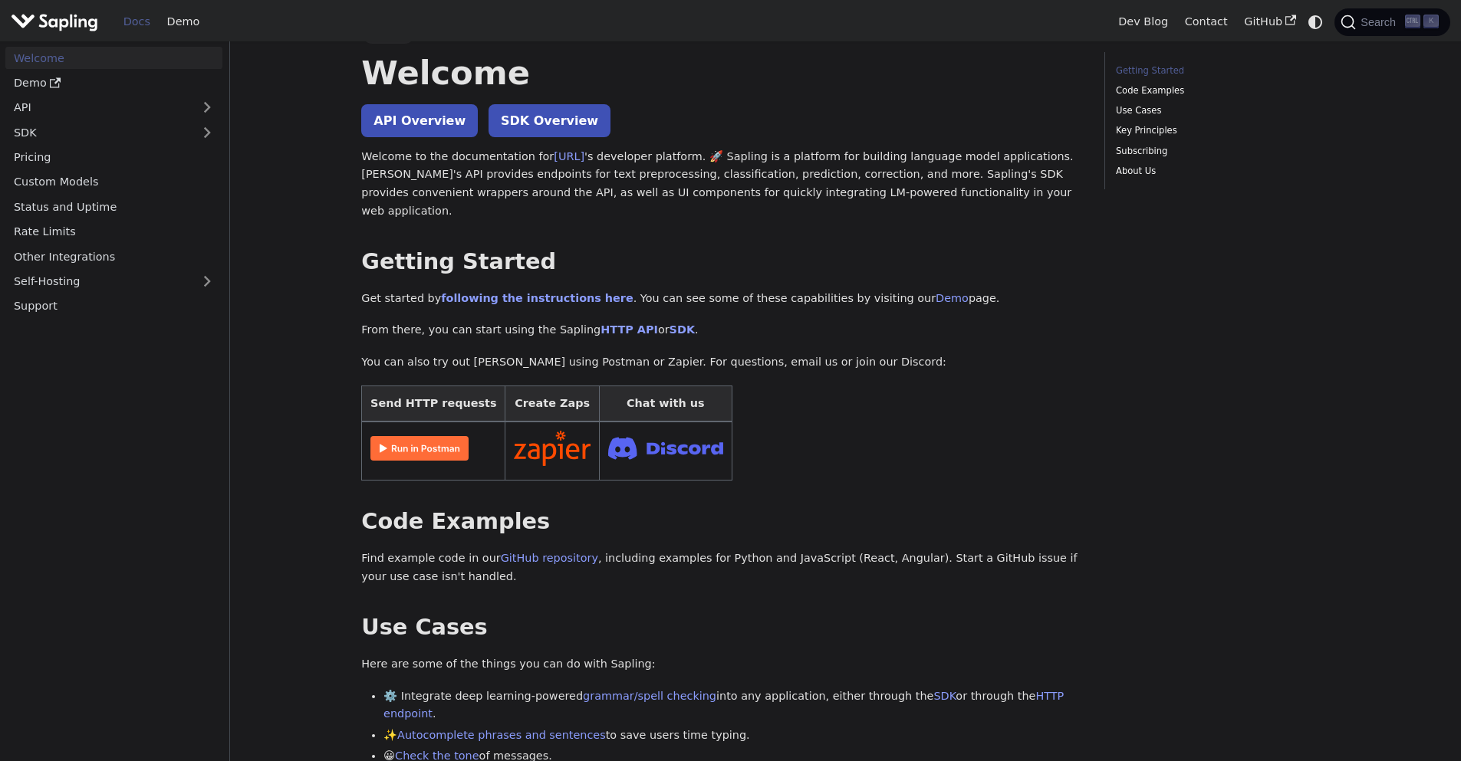
scroll to position [0, 0]
